Goal: Find specific page/section: Find specific page/section

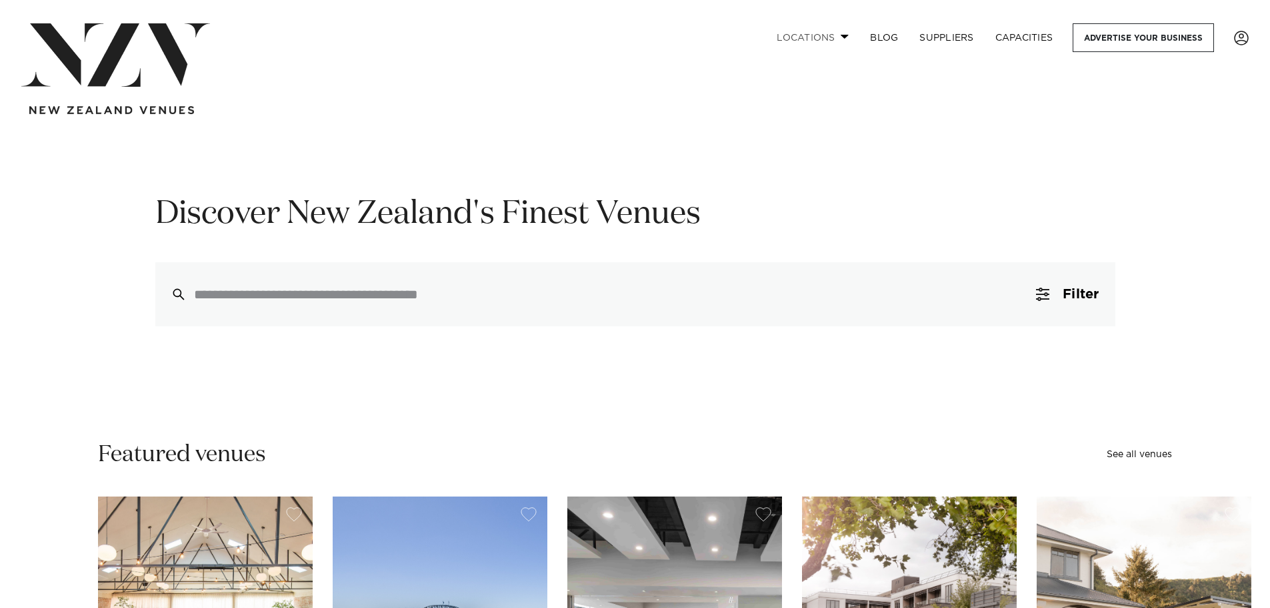
click at [808, 42] on link "Locations" at bounding box center [812, 37] width 93 height 29
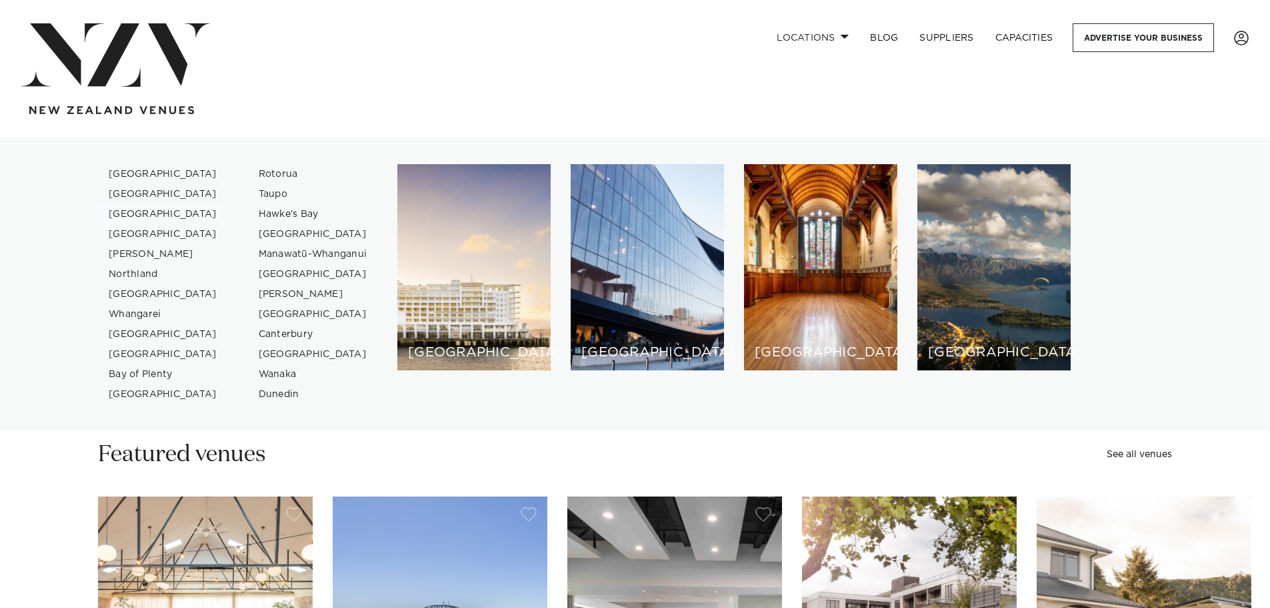
click at [156, 217] on link "[GEOGRAPHIC_DATA]" at bounding box center [163, 214] width 130 height 20
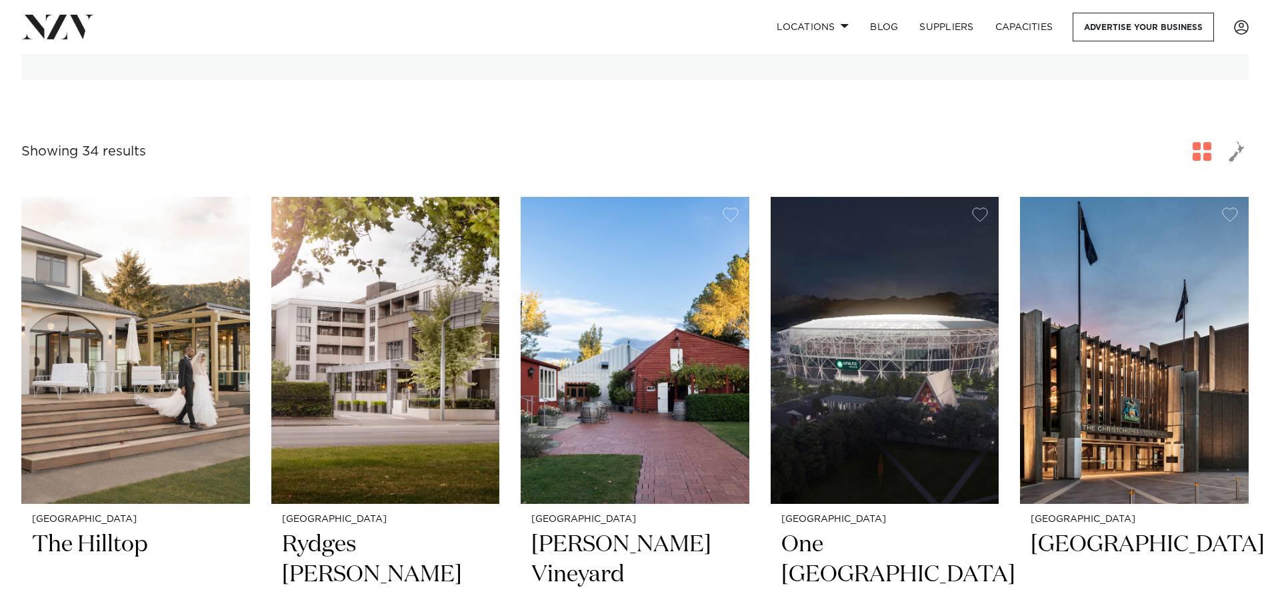
scroll to position [200, 0]
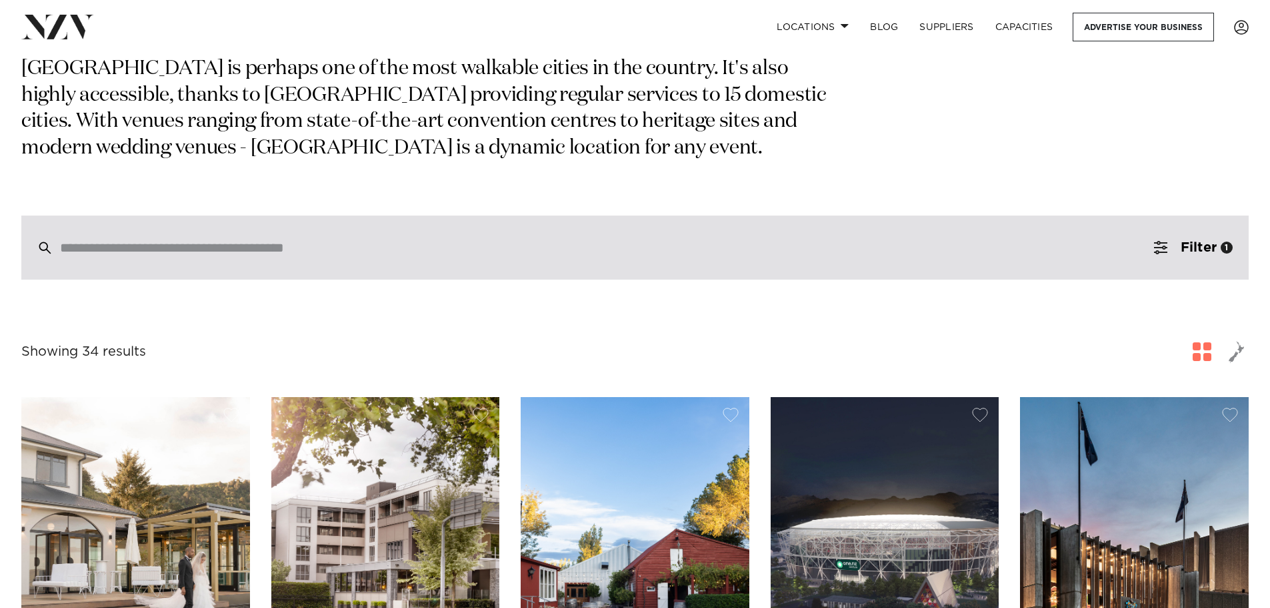
click at [187, 261] on div at bounding box center [635, 247] width 1228 height 64
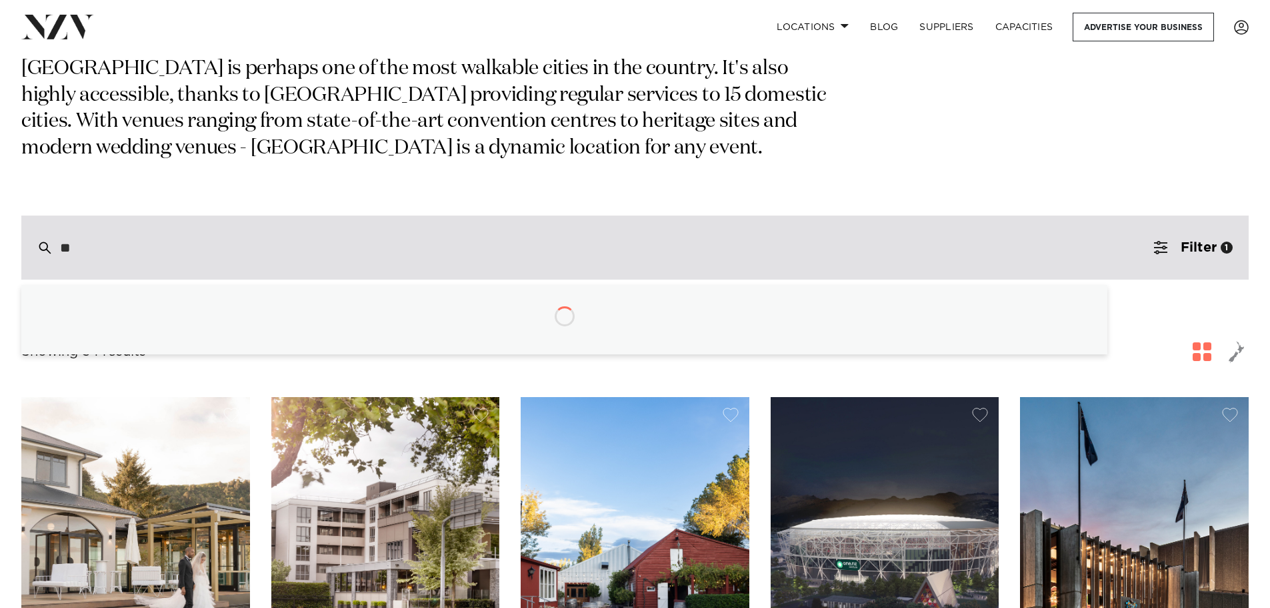
type input "***"
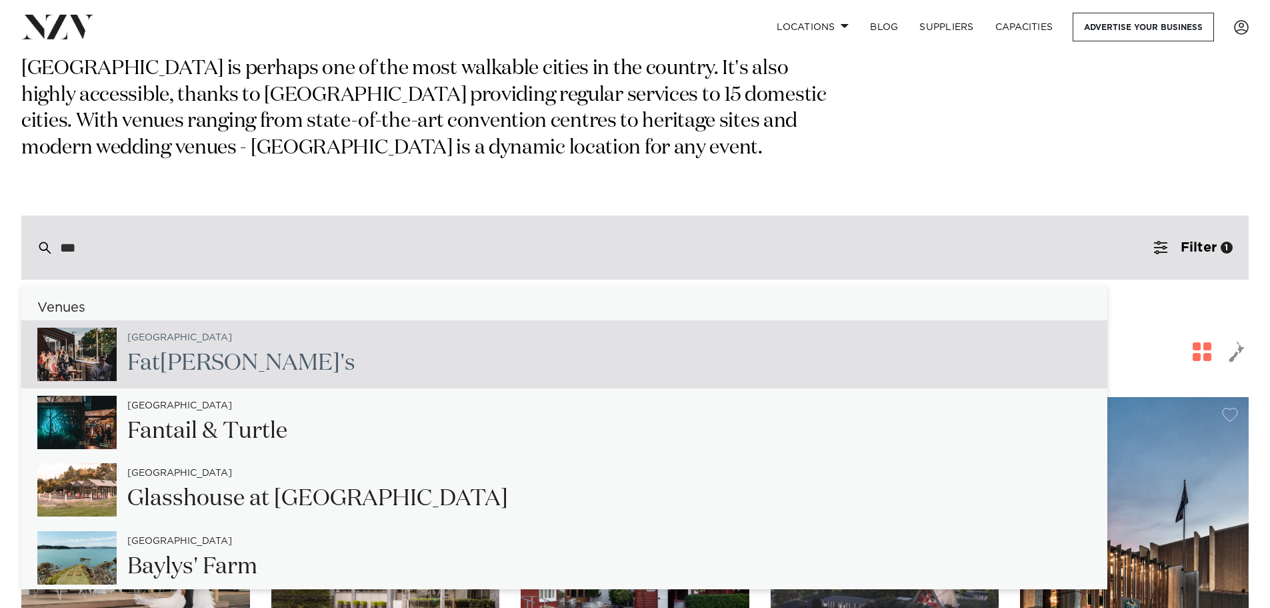
click at [187, 345] on div "Christchurch Fat Eddie's" at bounding box center [236, 354] width 239 height 55
type input "**********"
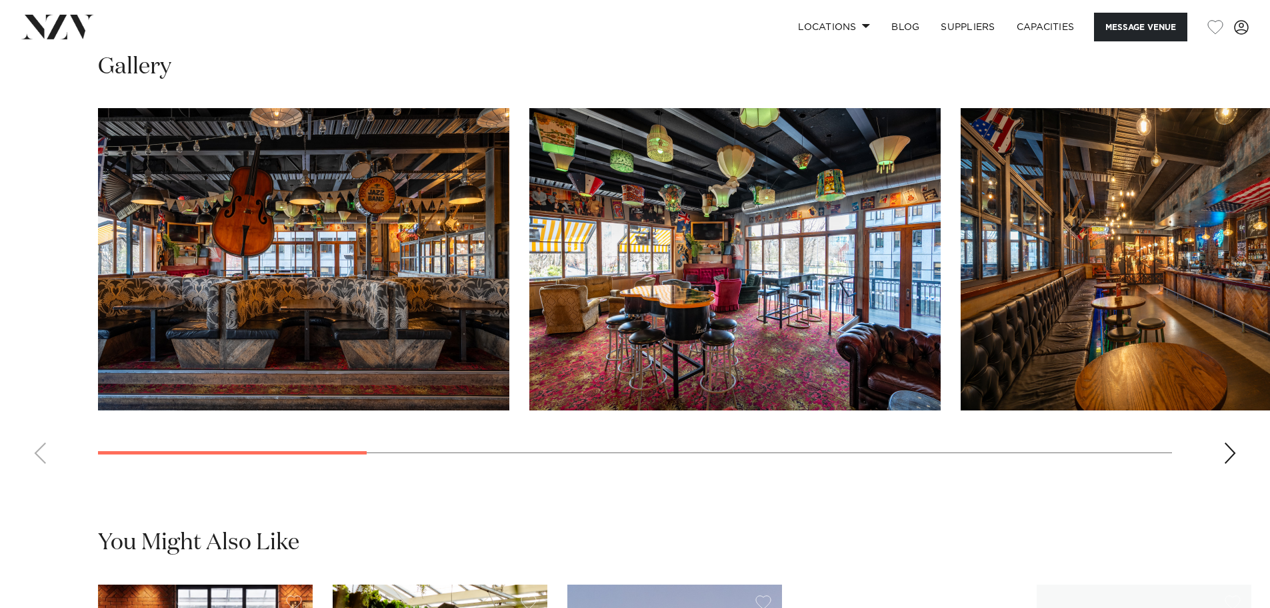
scroll to position [1334, 0]
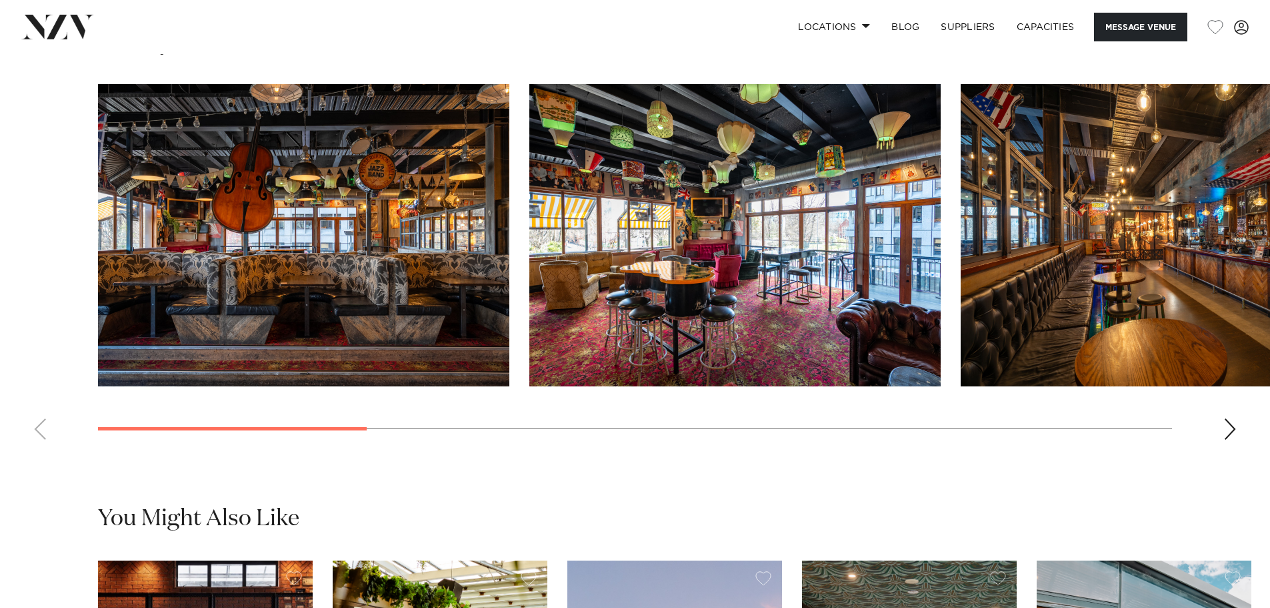
click at [1238, 450] on swiper-container at bounding box center [635, 267] width 1270 height 366
click at [1236, 440] on div "Next slide" at bounding box center [1230, 428] width 13 height 21
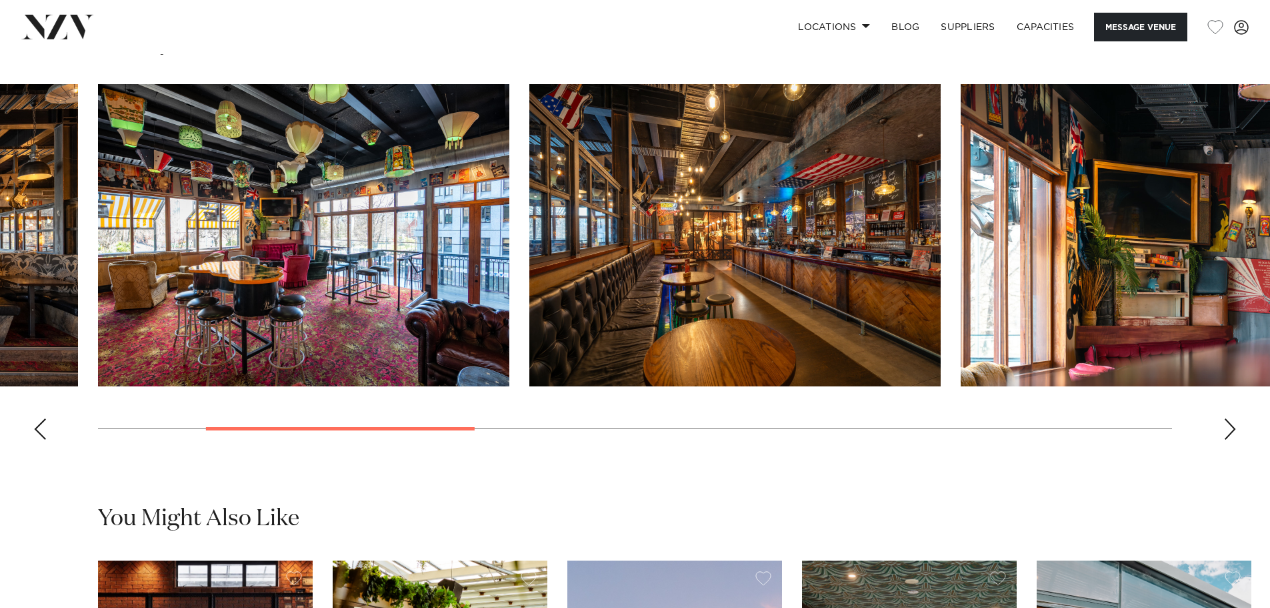
click at [1236, 440] on div "Next slide" at bounding box center [1230, 428] width 13 height 21
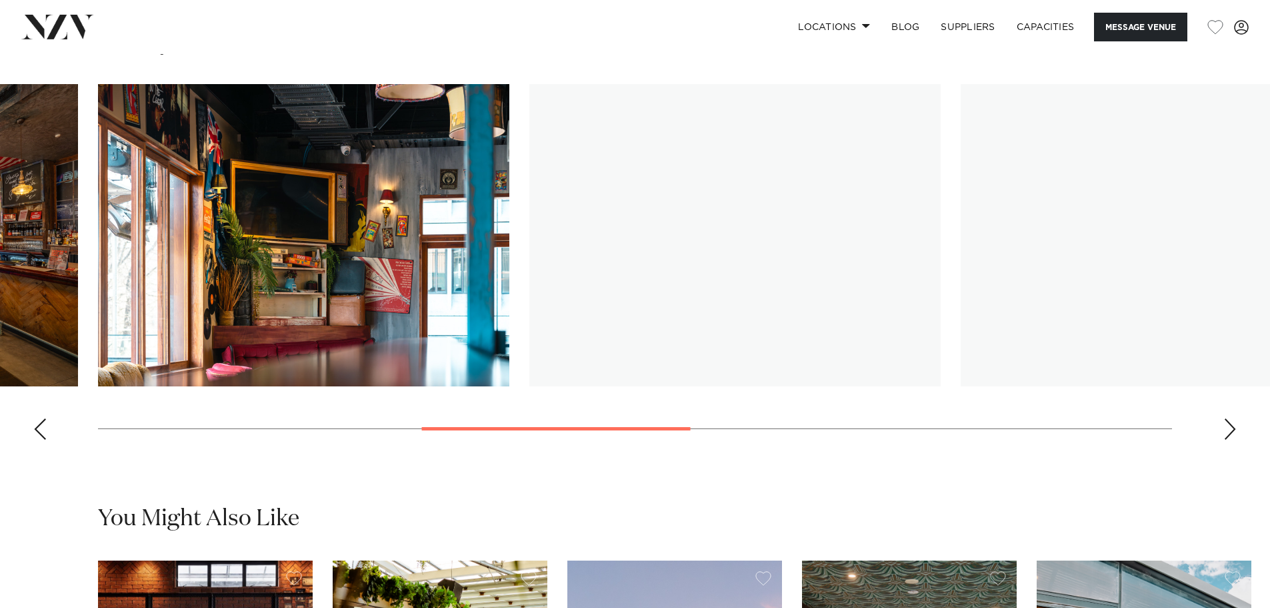
click at [1236, 440] on div "Next slide" at bounding box center [1230, 428] width 13 height 21
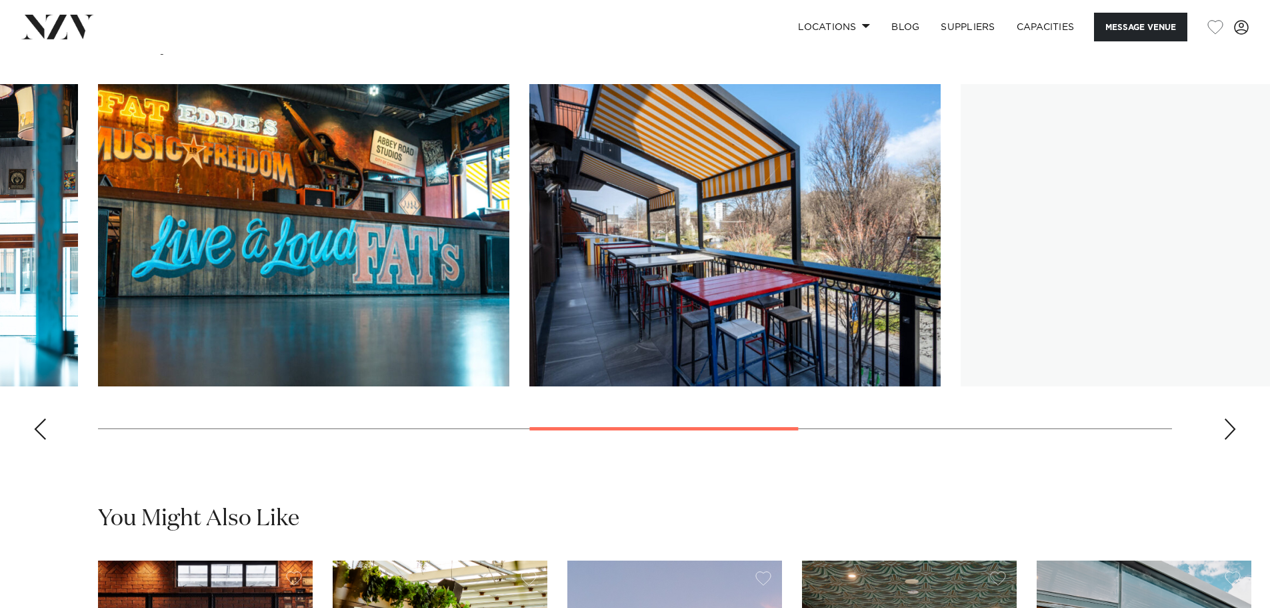
click at [1236, 440] on div "Next slide" at bounding box center [1230, 428] width 13 height 21
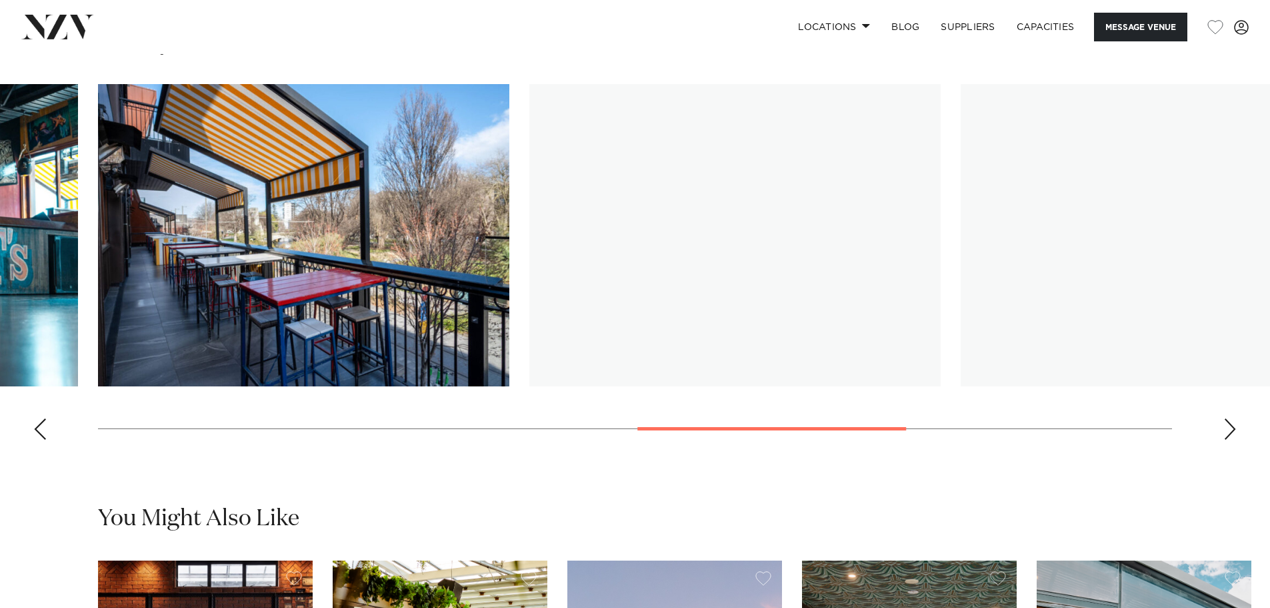
click at [1236, 440] on div "Next slide" at bounding box center [1230, 428] width 13 height 21
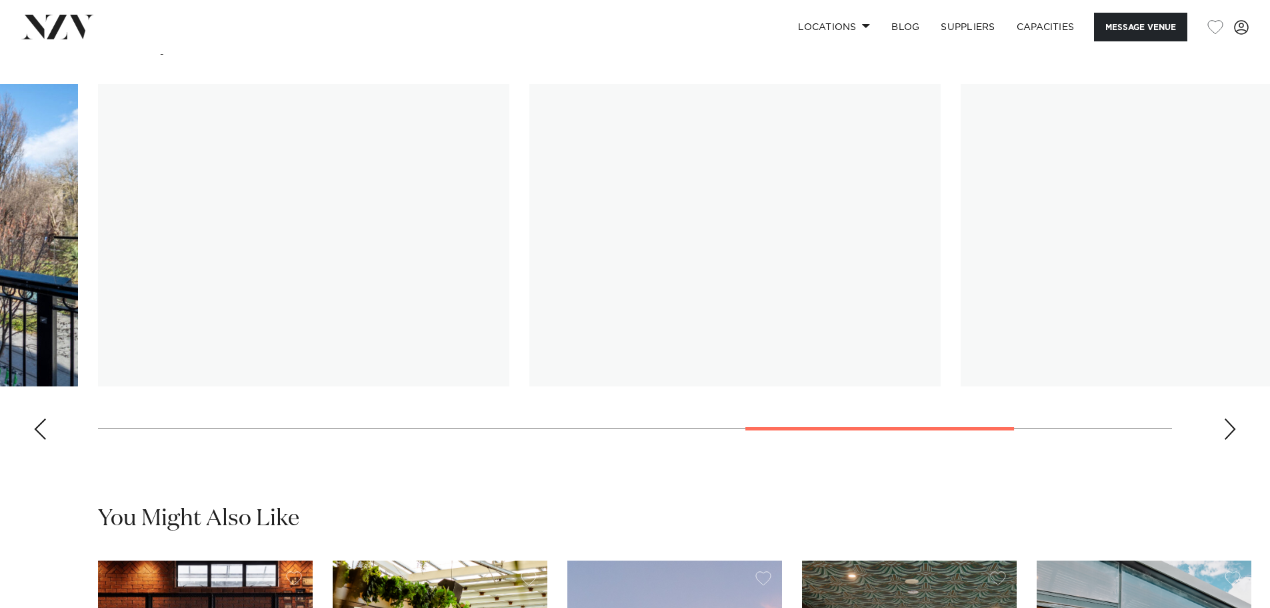
click at [1236, 440] on div "Next slide" at bounding box center [1230, 428] width 13 height 21
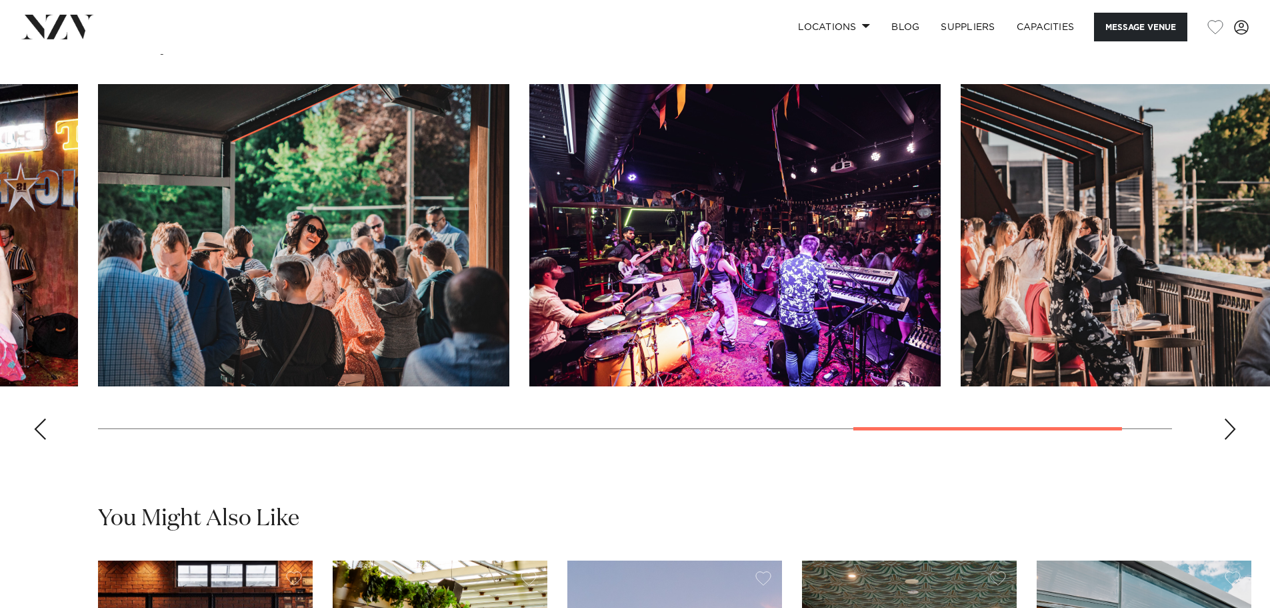
click at [1236, 440] on div "Next slide" at bounding box center [1230, 428] width 13 height 21
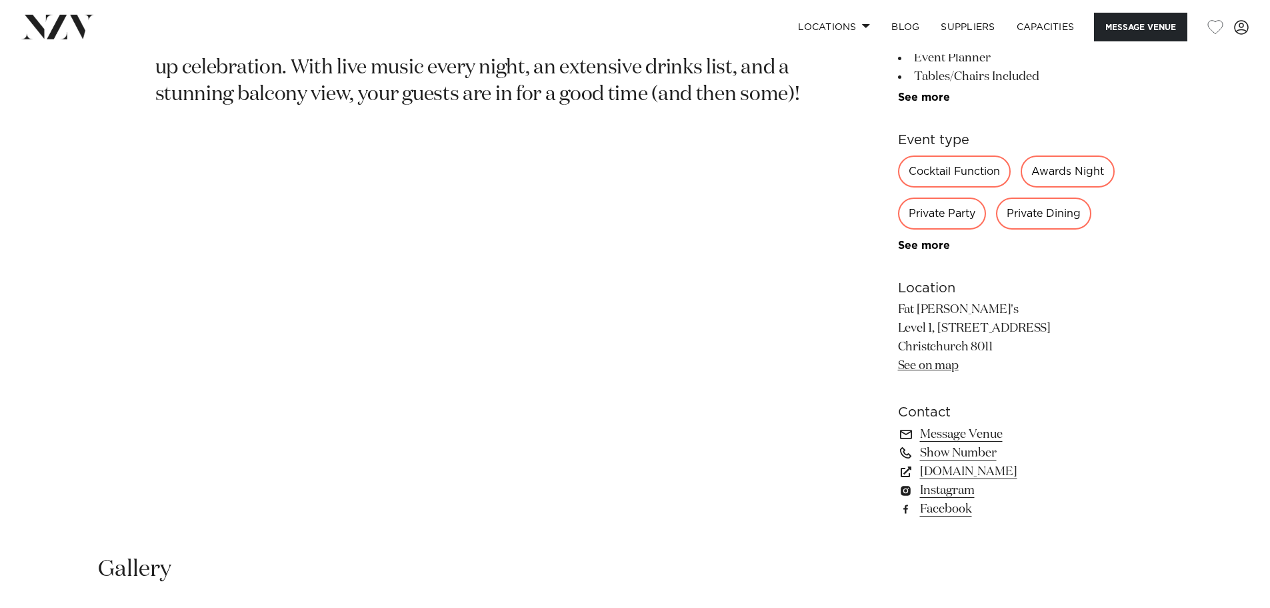
scroll to position [800, 0]
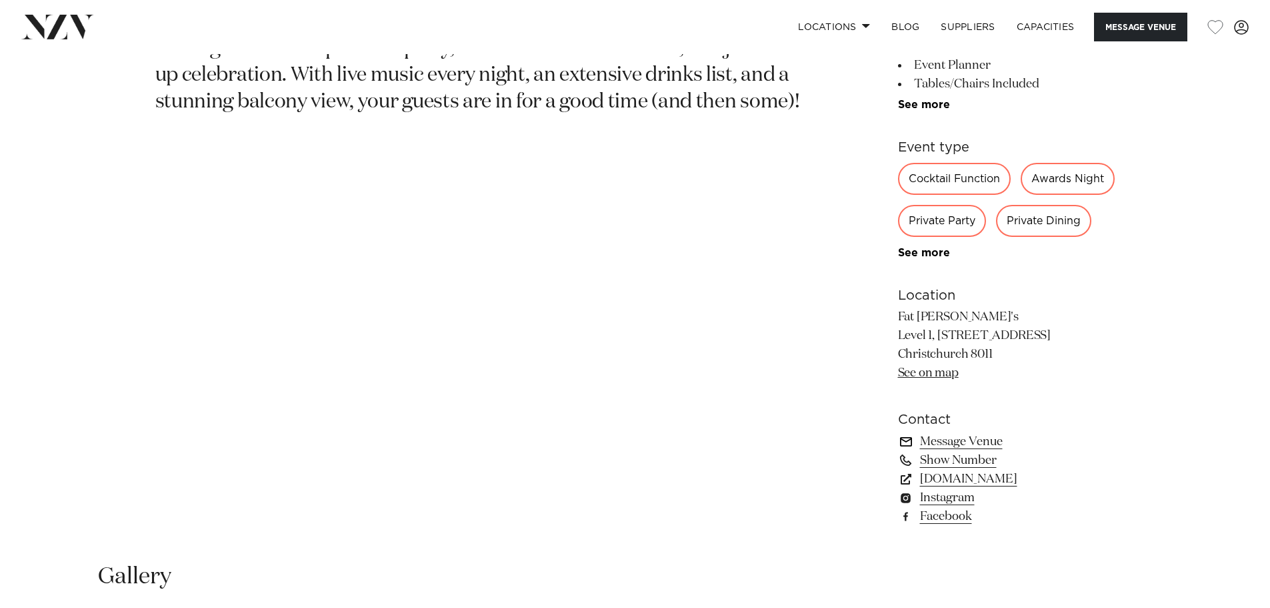
click at [974, 451] on link "Message Venue" at bounding box center [1006, 441] width 217 height 19
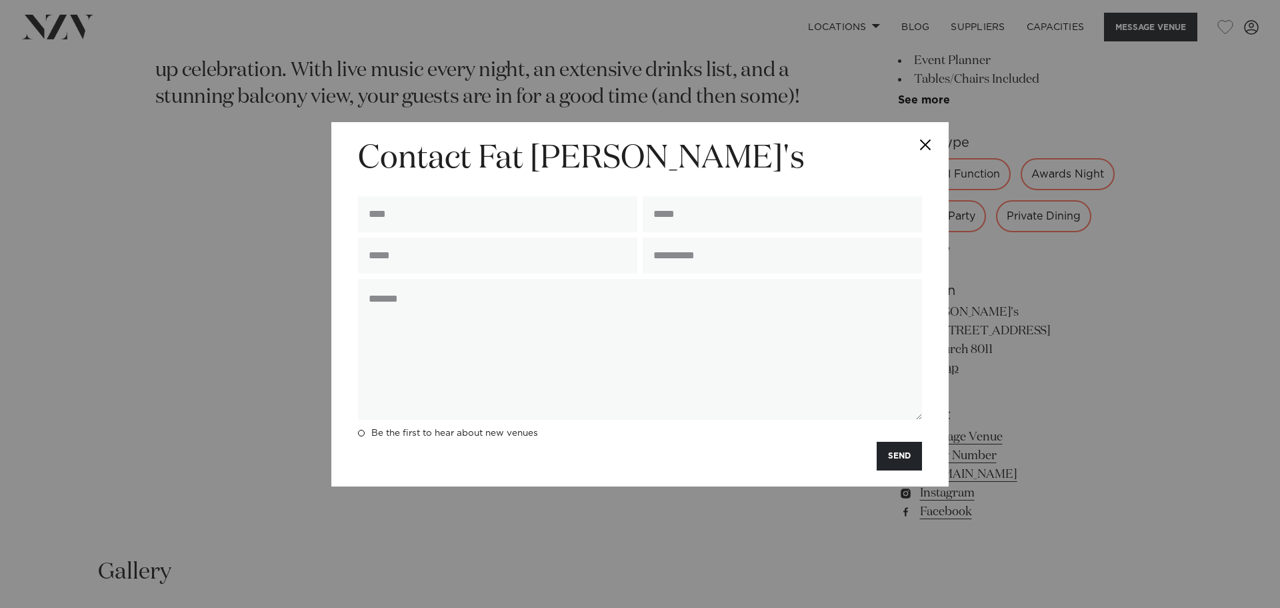
click at [923, 145] on button "Close" at bounding box center [925, 145] width 47 height 47
